Goal: Navigation & Orientation: Find specific page/section

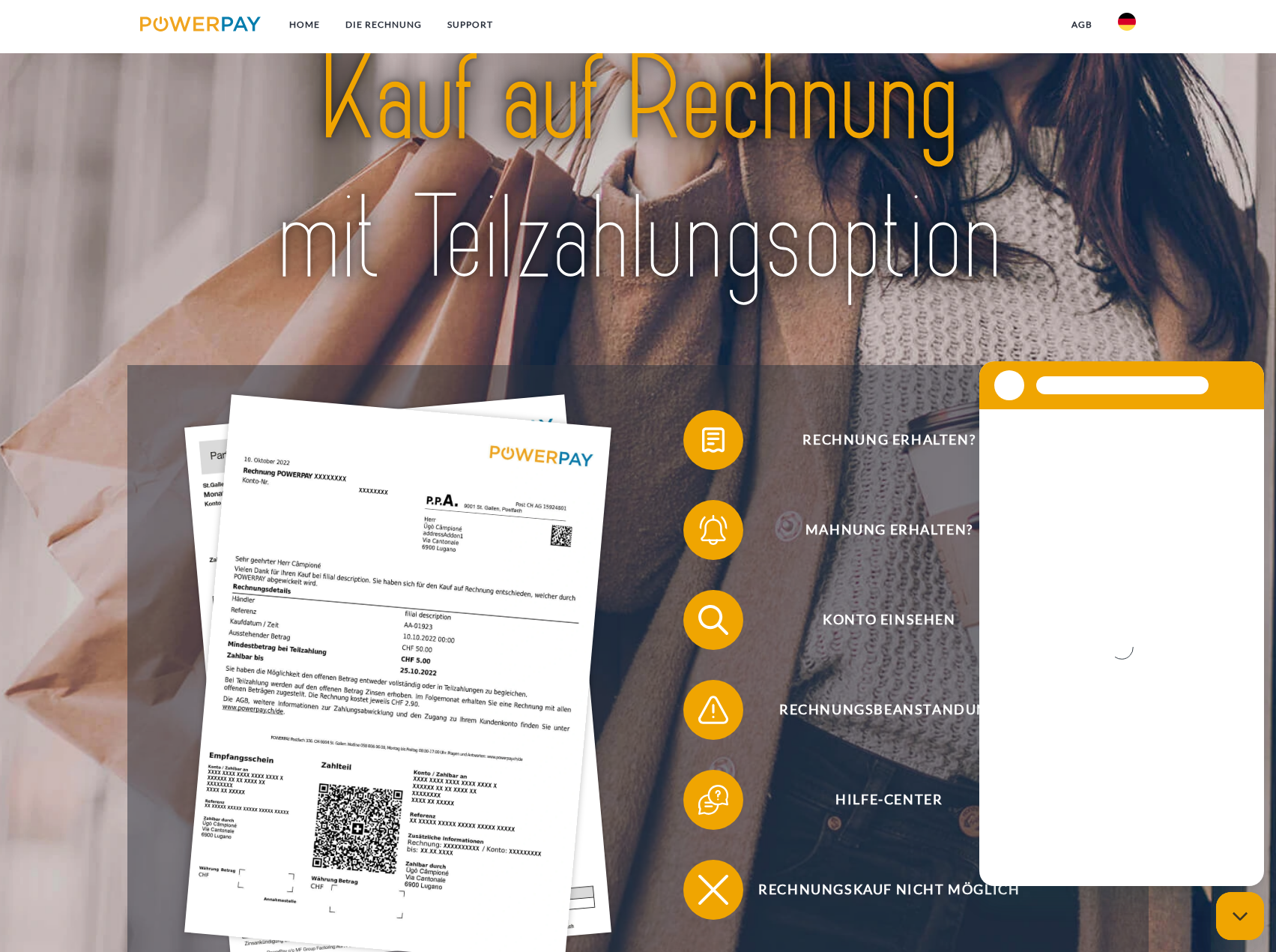
scroll to position [75, 0]
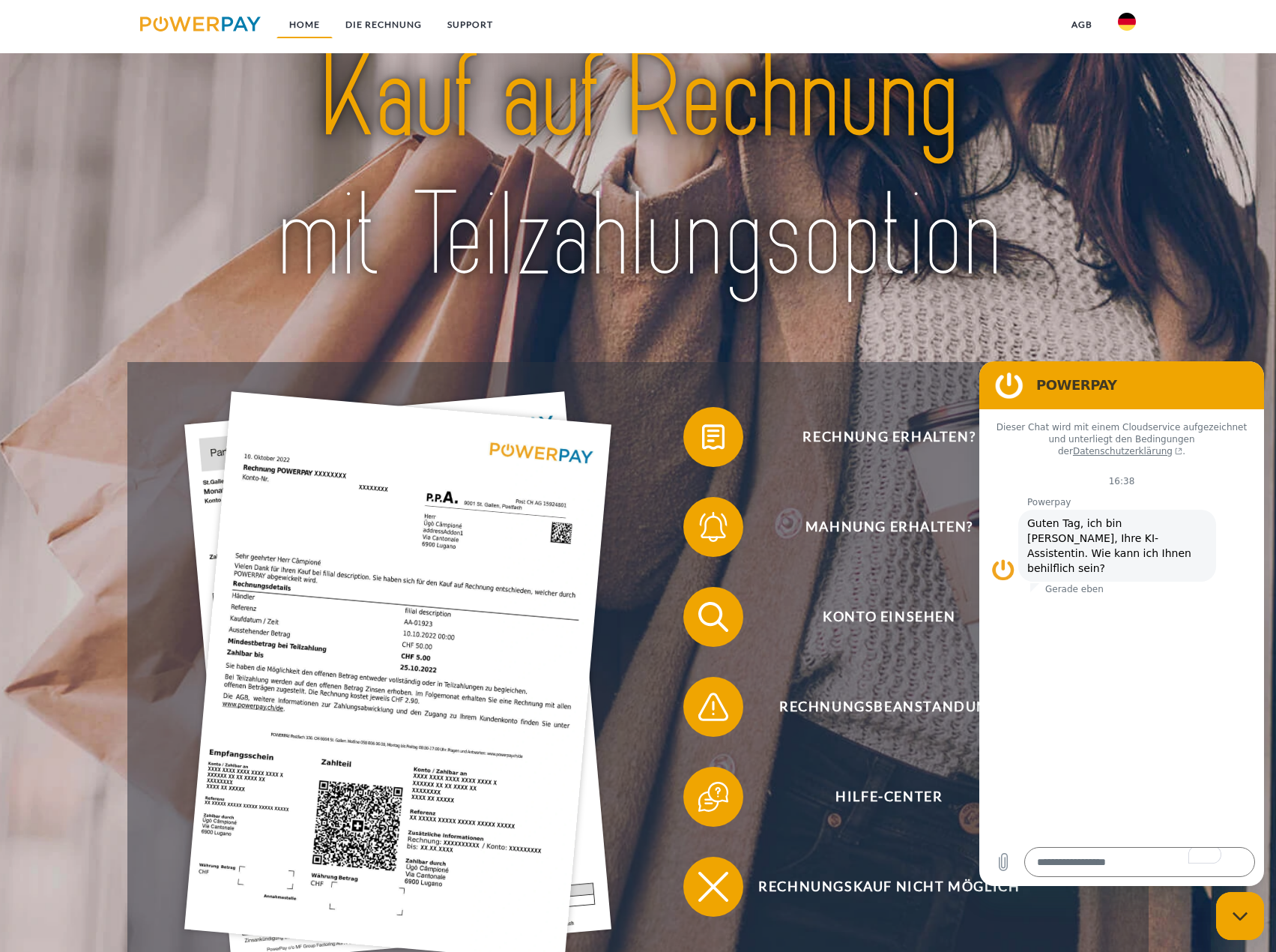
click at [308, 26] on link "Home" at bounding box center [304, 25] width 56 height 27
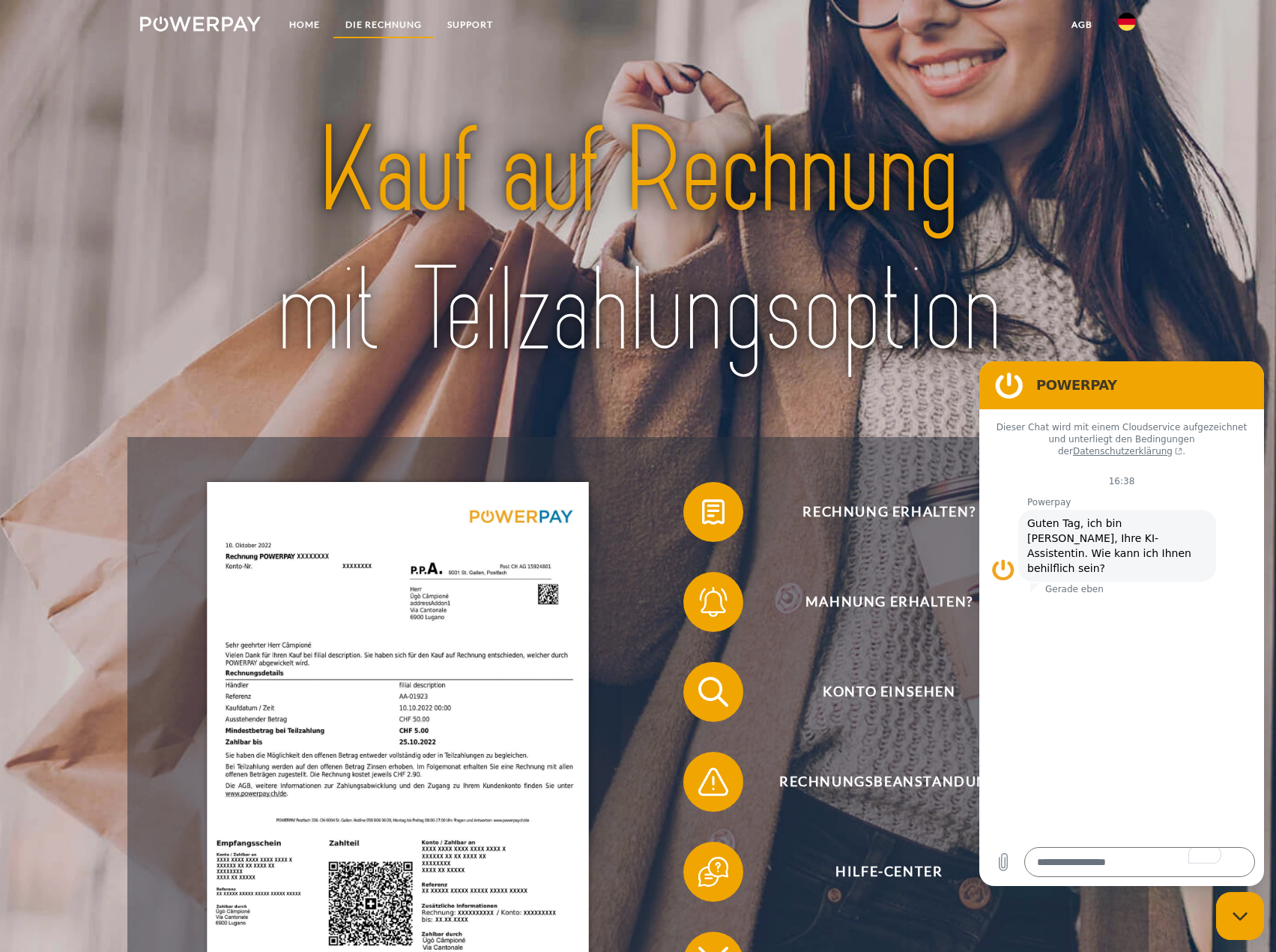
click at [373, 20] on link "DIE RECHNUNG" at bounding box center [384, 25] width 102 height 27
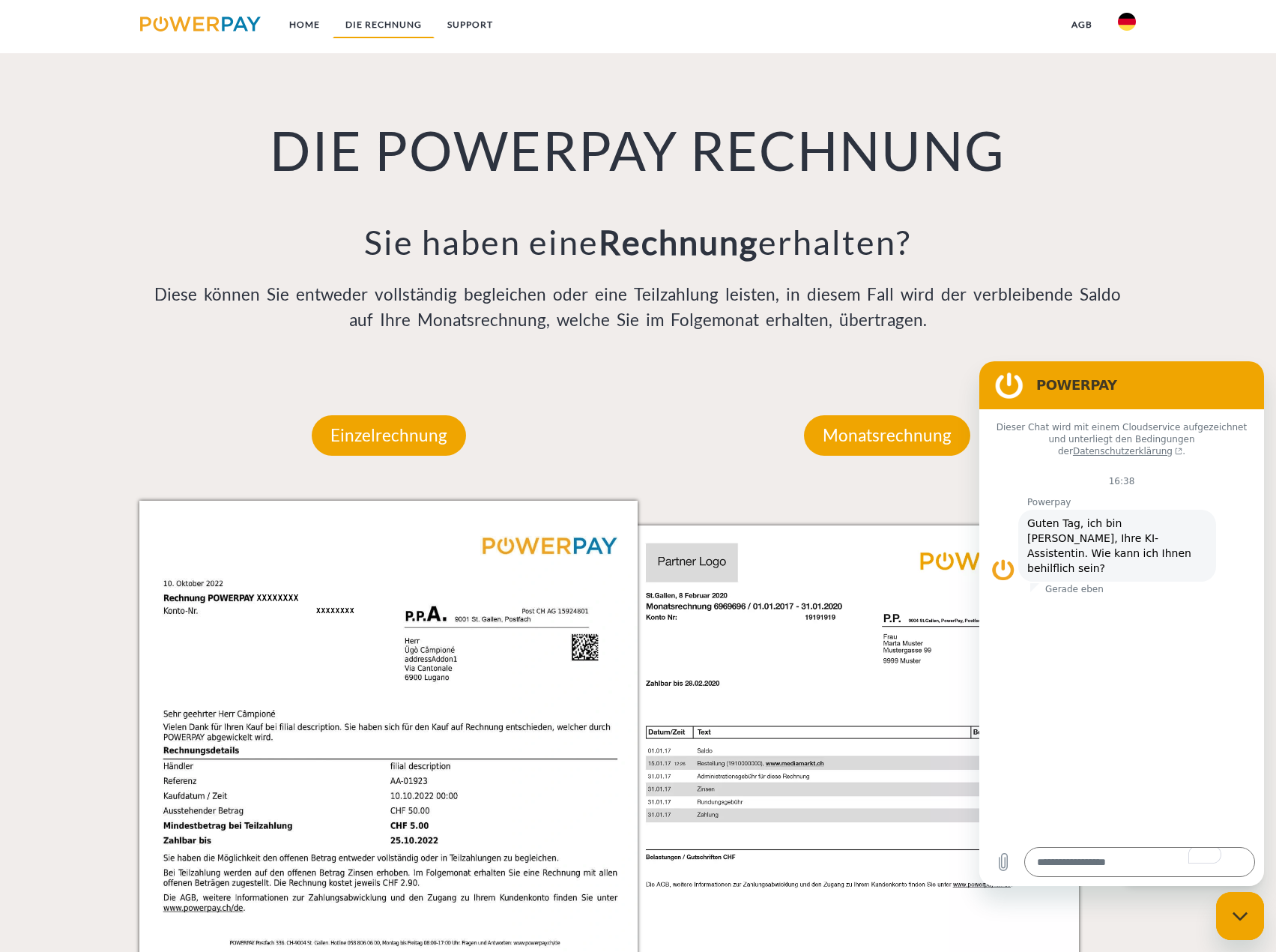
scroll to position [1162, 0]
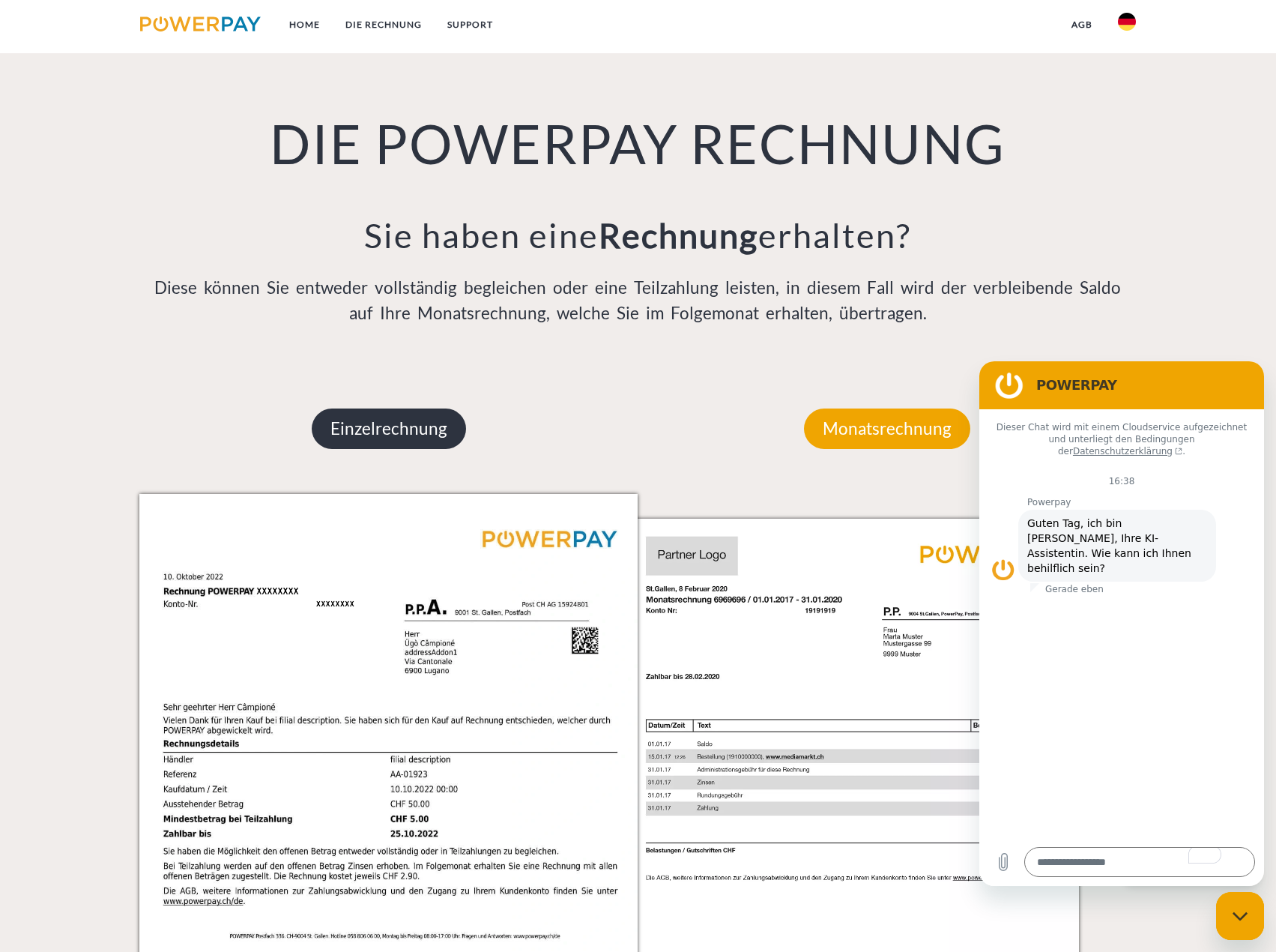
click at [419, 426] on p "Einzelrechnung" at bounding box center [388, 428] width 155 height 40
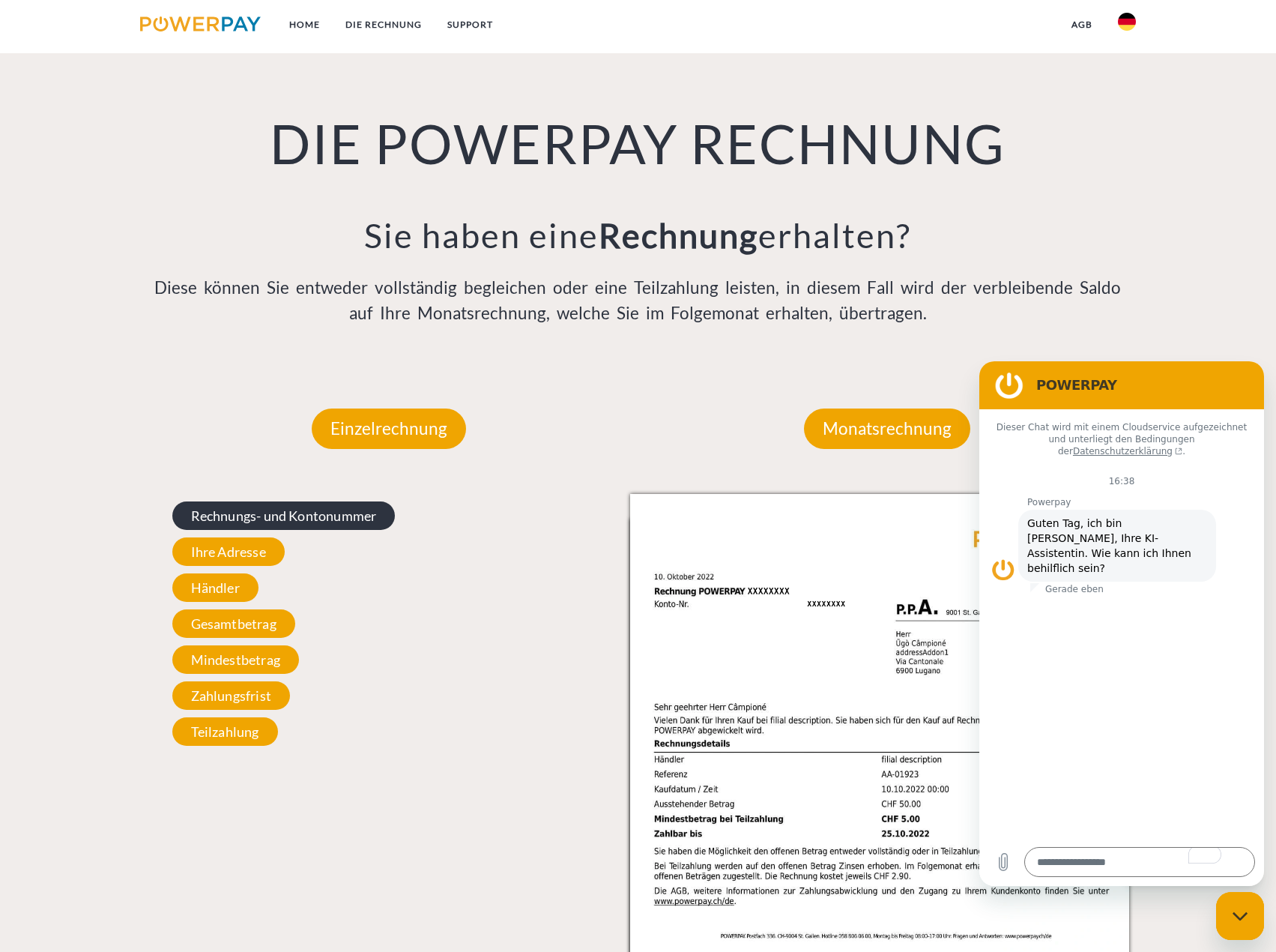
click at [295, 518] on span "Rechnungs- und Kontonummer" at bounding box center [284, 516] width 223 height 29
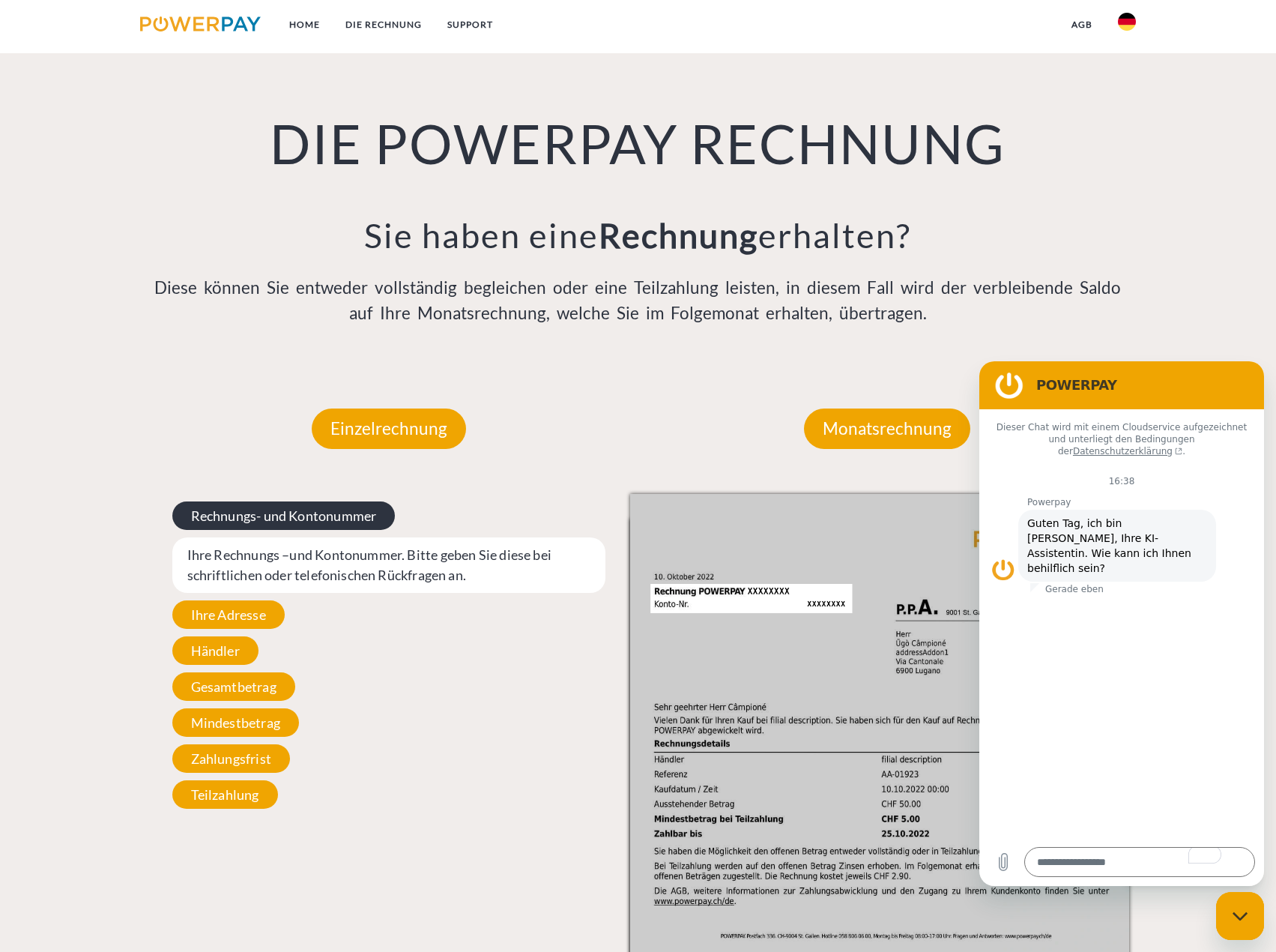
scroll to position [1237, 0]
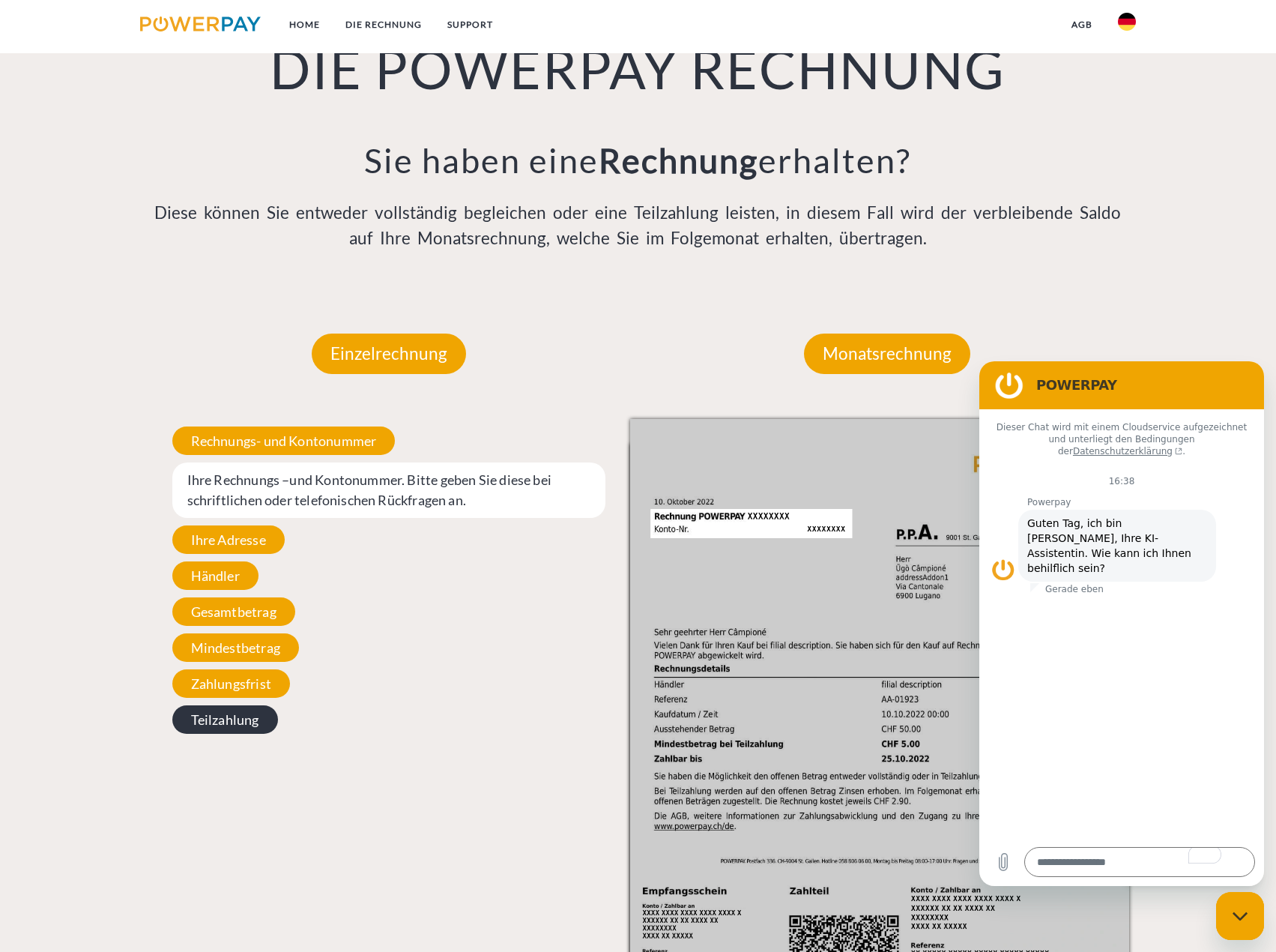
click at [259, 719] on span "Teilzahlung" at bounding box center [224, 720] width 105 height 29
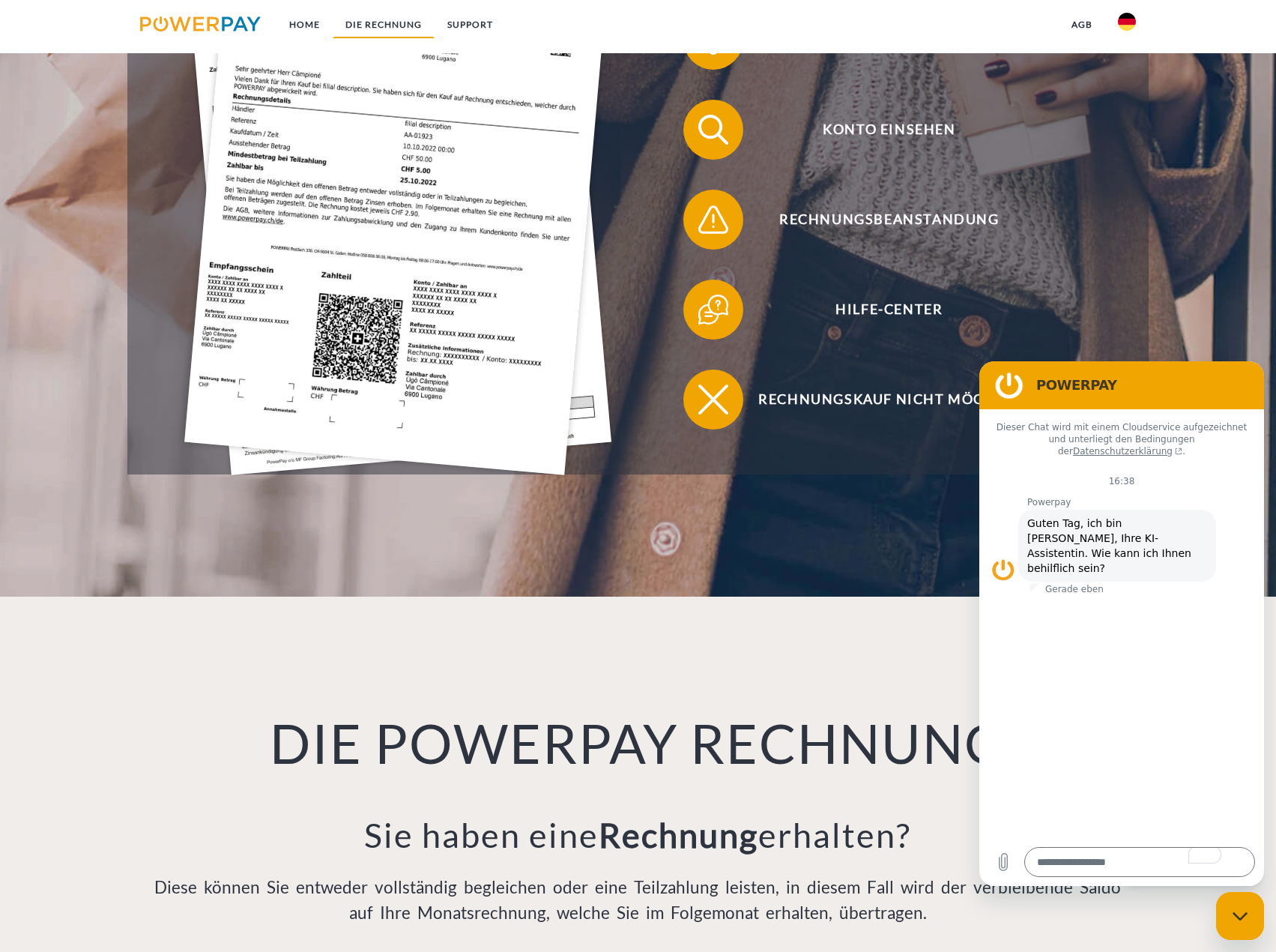
click at [398, 29] on link "DIE RECHNUNG" at bounding box center [384, 25] width 102 height 27
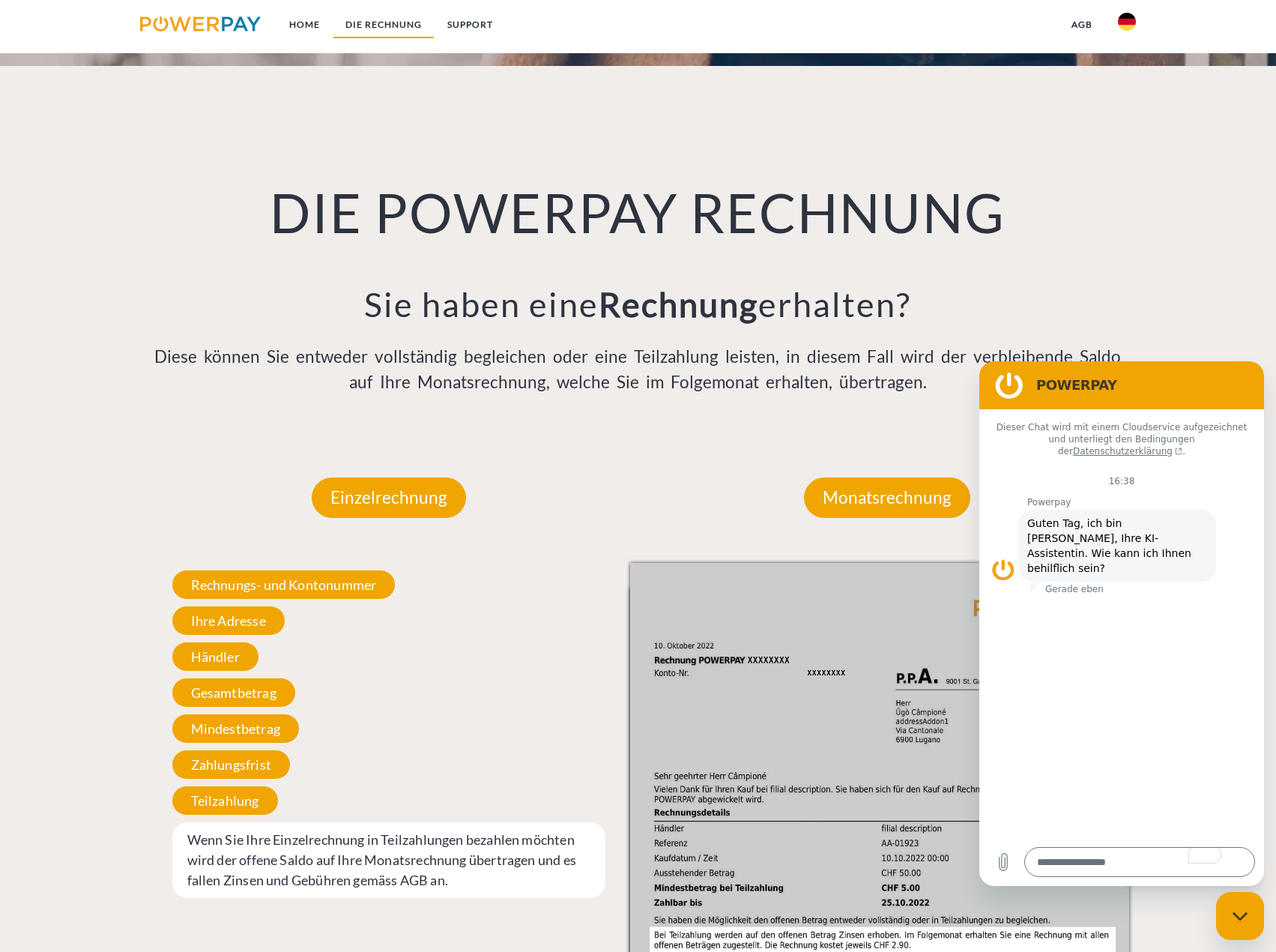
scroll to position [1162, 0]
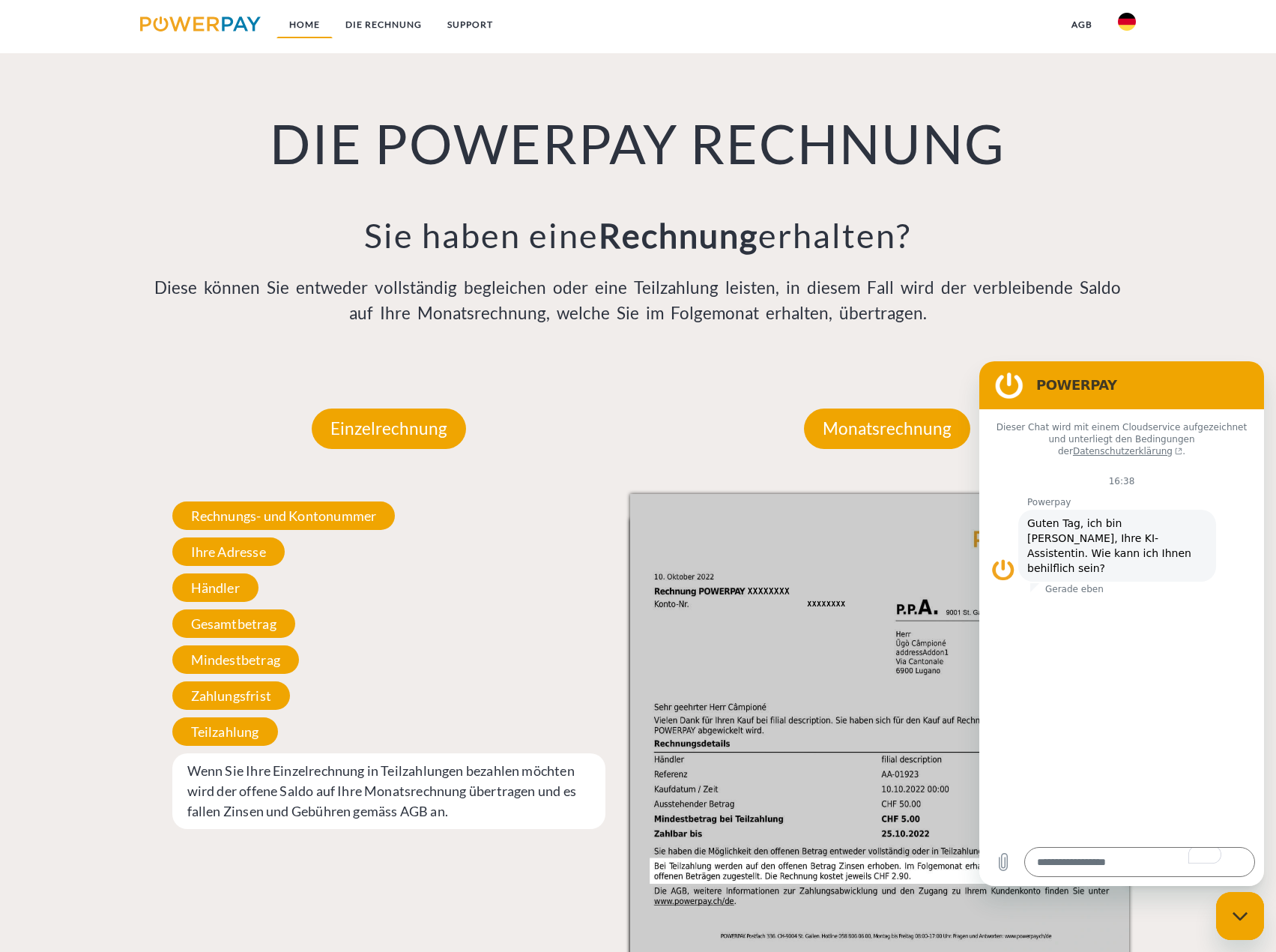
click at [318, 28] on link "Home" at bounding box center [304, 25] width 56 height 27
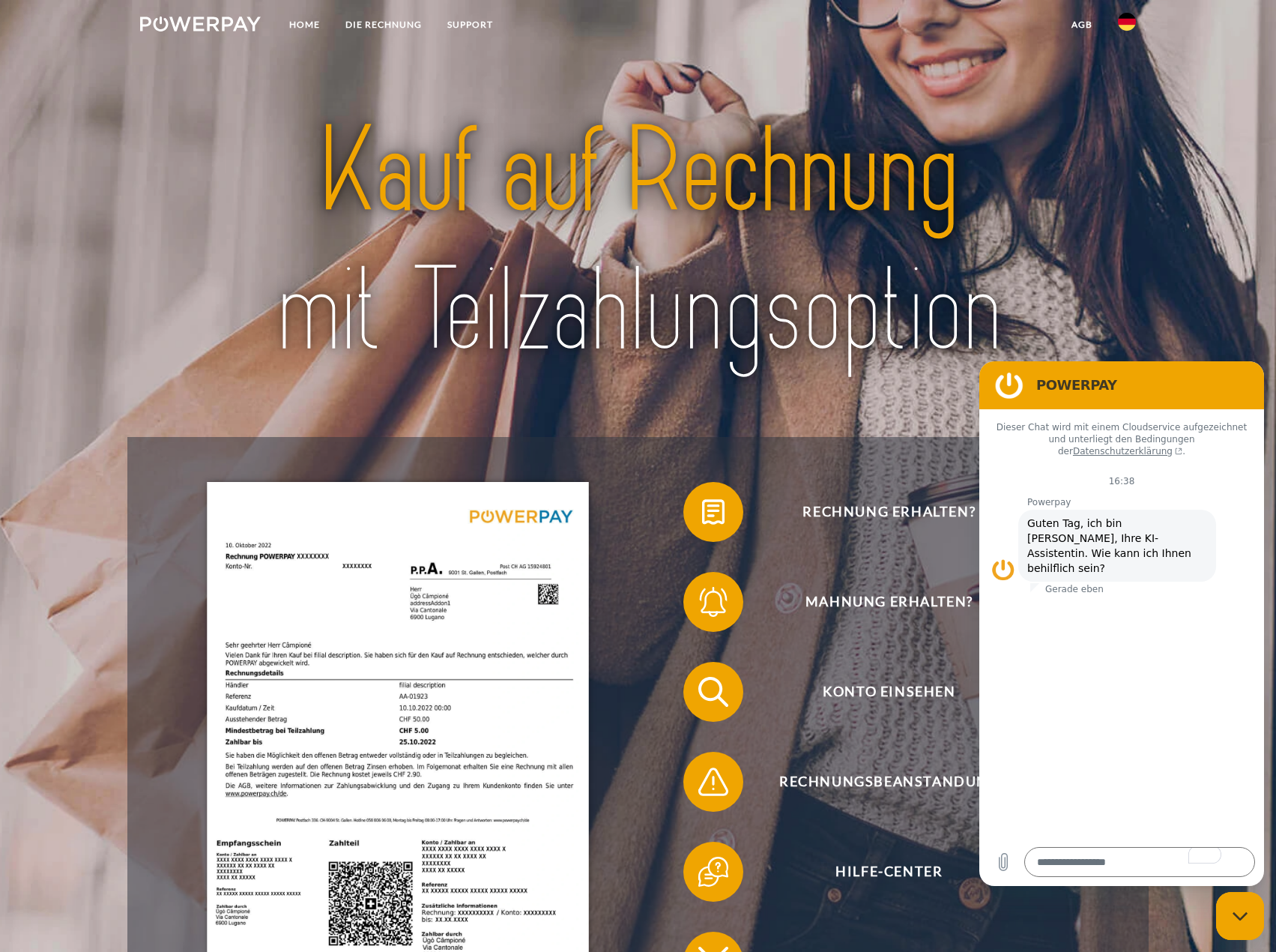
click at [1133, 25] on img at bounding box center [1127, 21] width 18 height 18
click at [1128, 143] on img at bounding box center [1127, 147] width 18 height 18
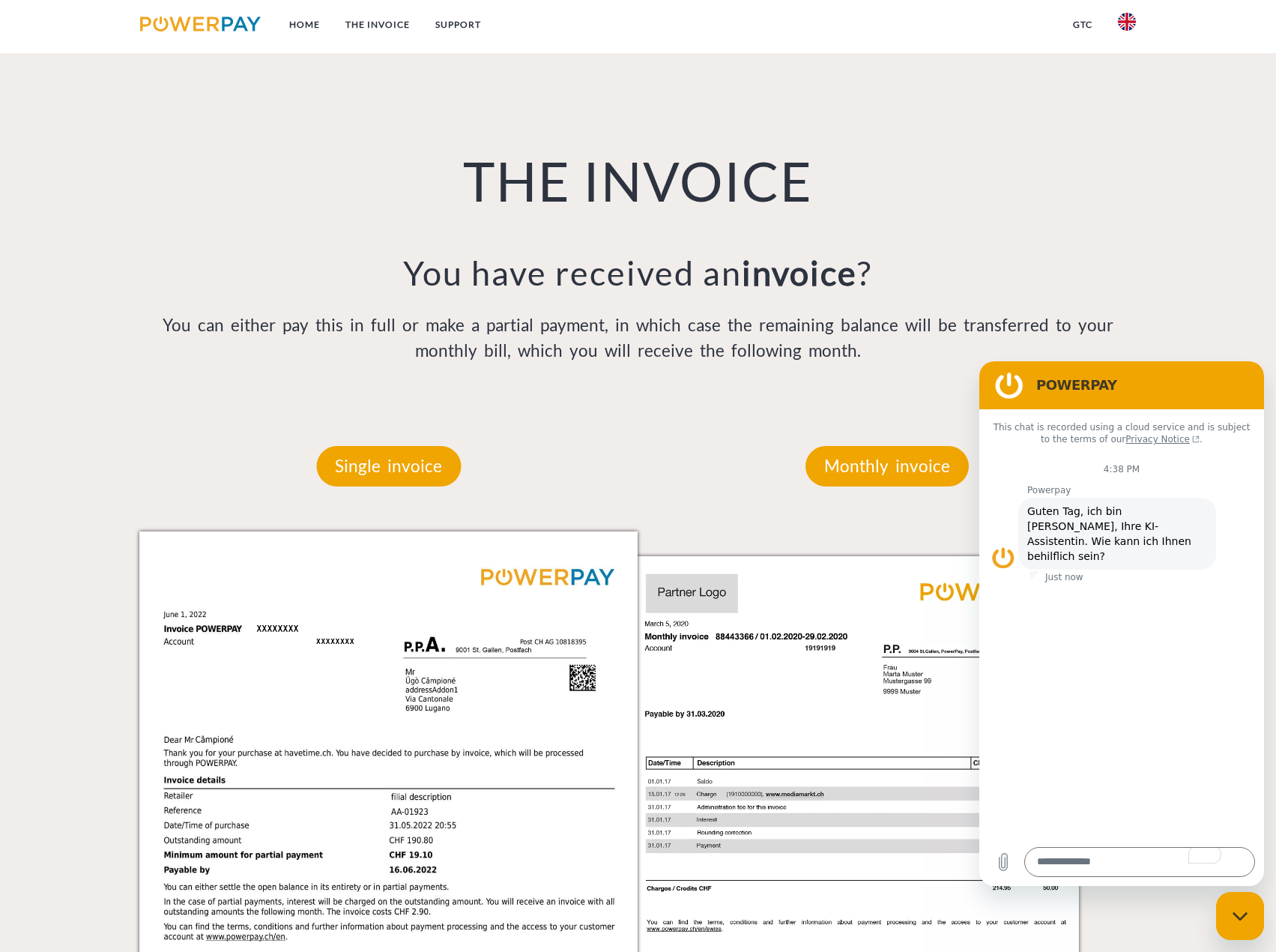
scroll to position [1499, 0]
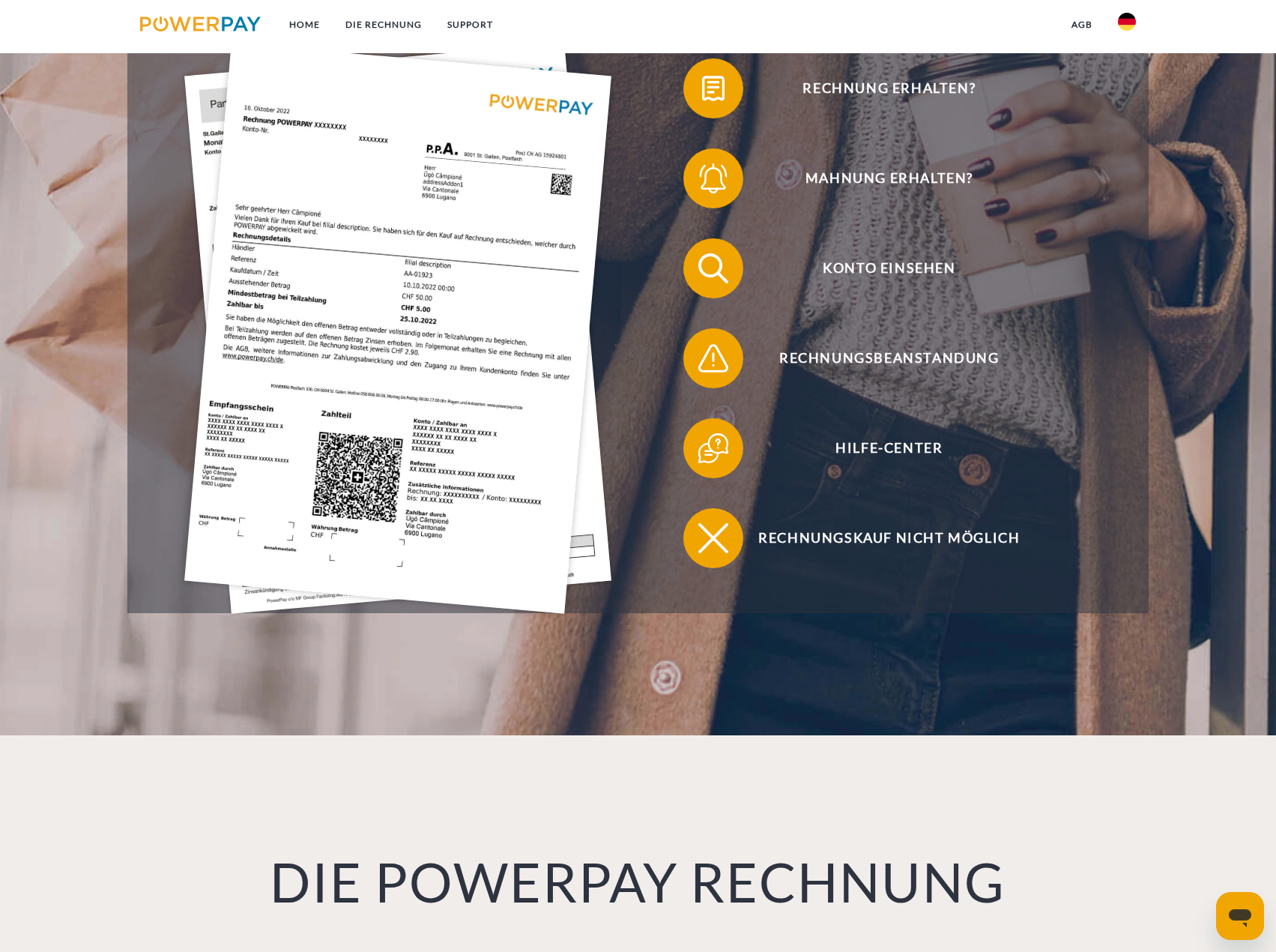
scroll to position [449, 0]
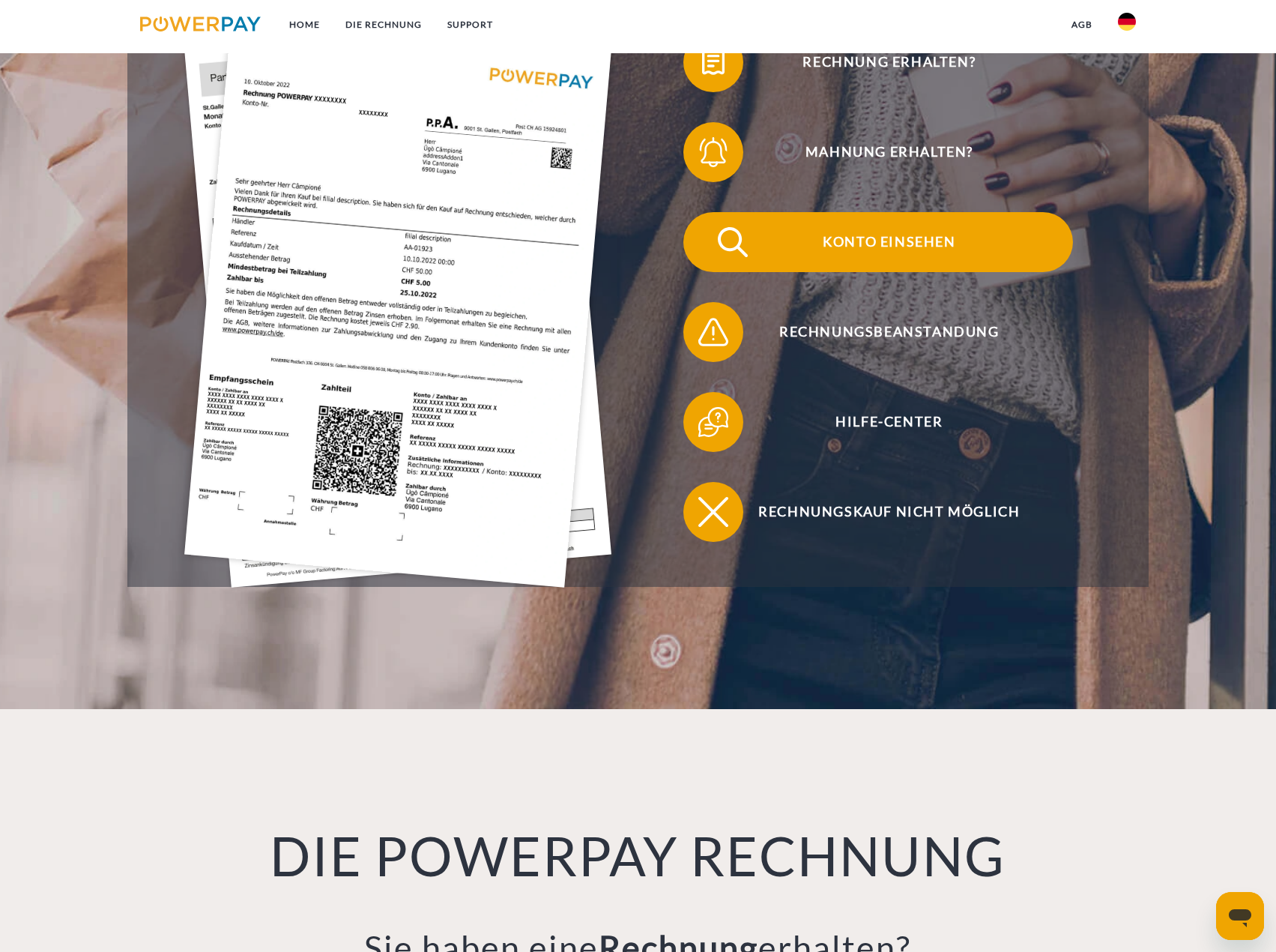
click at [870, 243] on span "Konto einsehen" at bounding box center [889, 243] width 367 height 60
